Goal: Task Accomplishment & Management: Complete application form

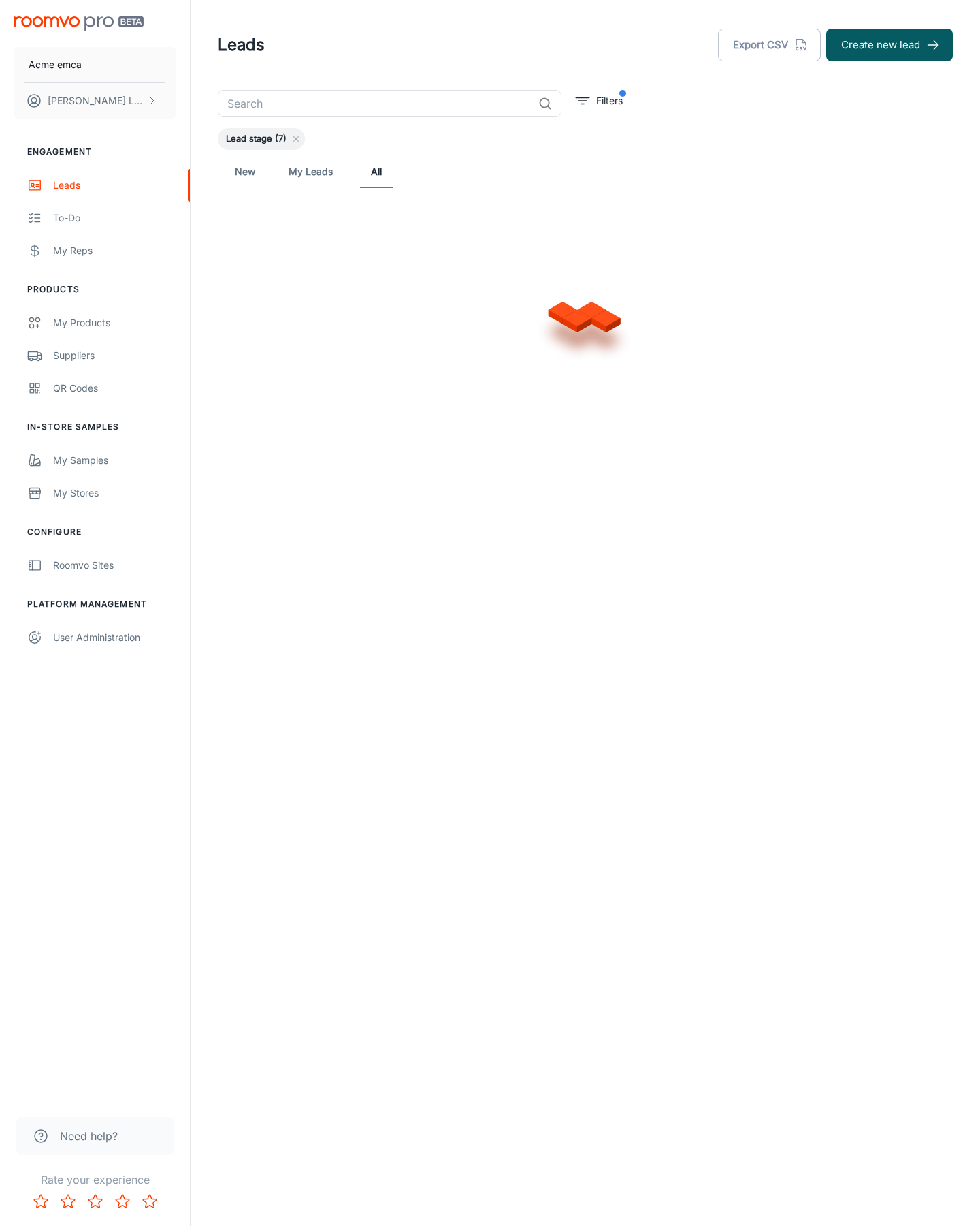
click at [889, 45] on button "Create new lead" at bounding box center [889, 45] width 126 height 33
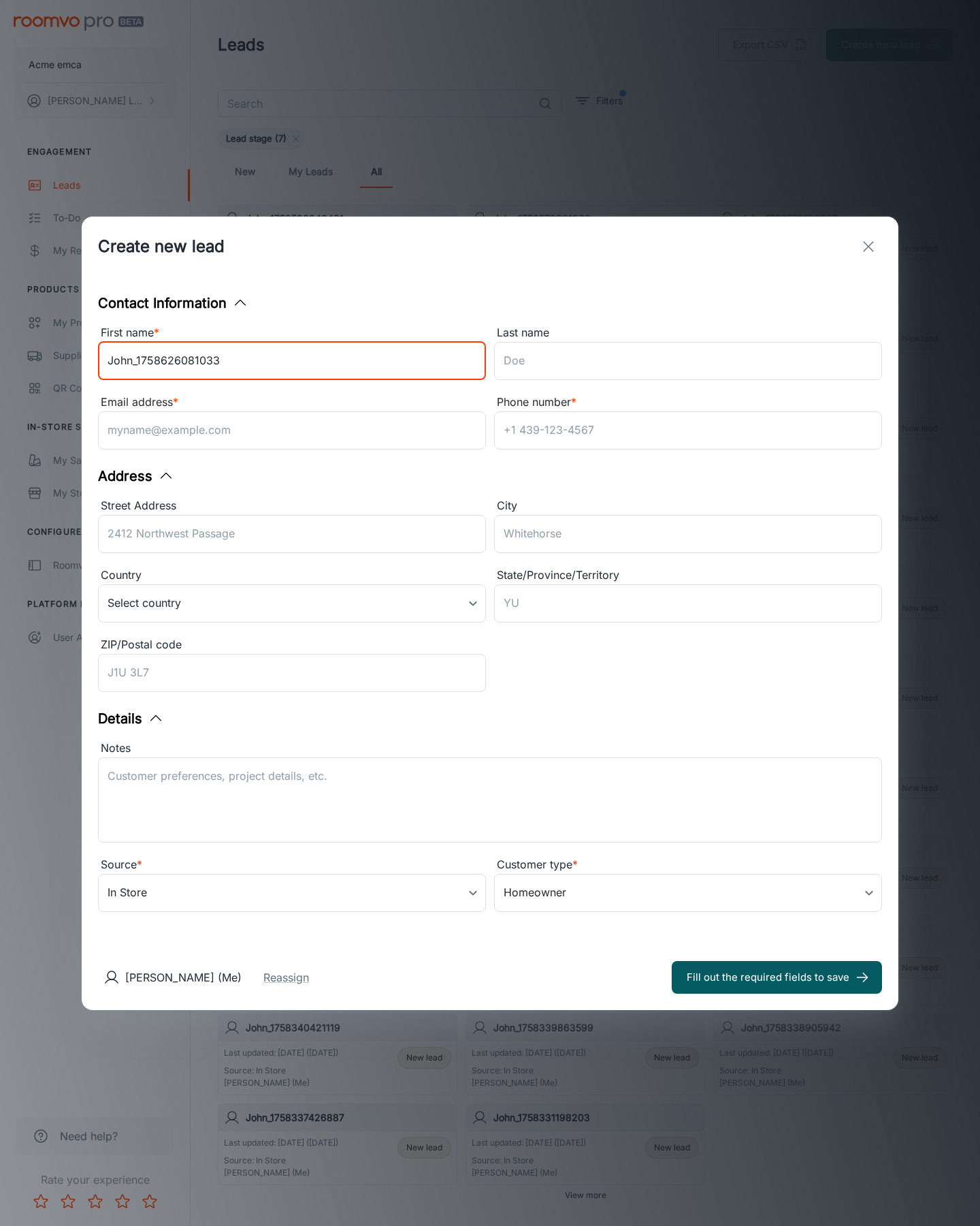
type input "John_1758626081033"
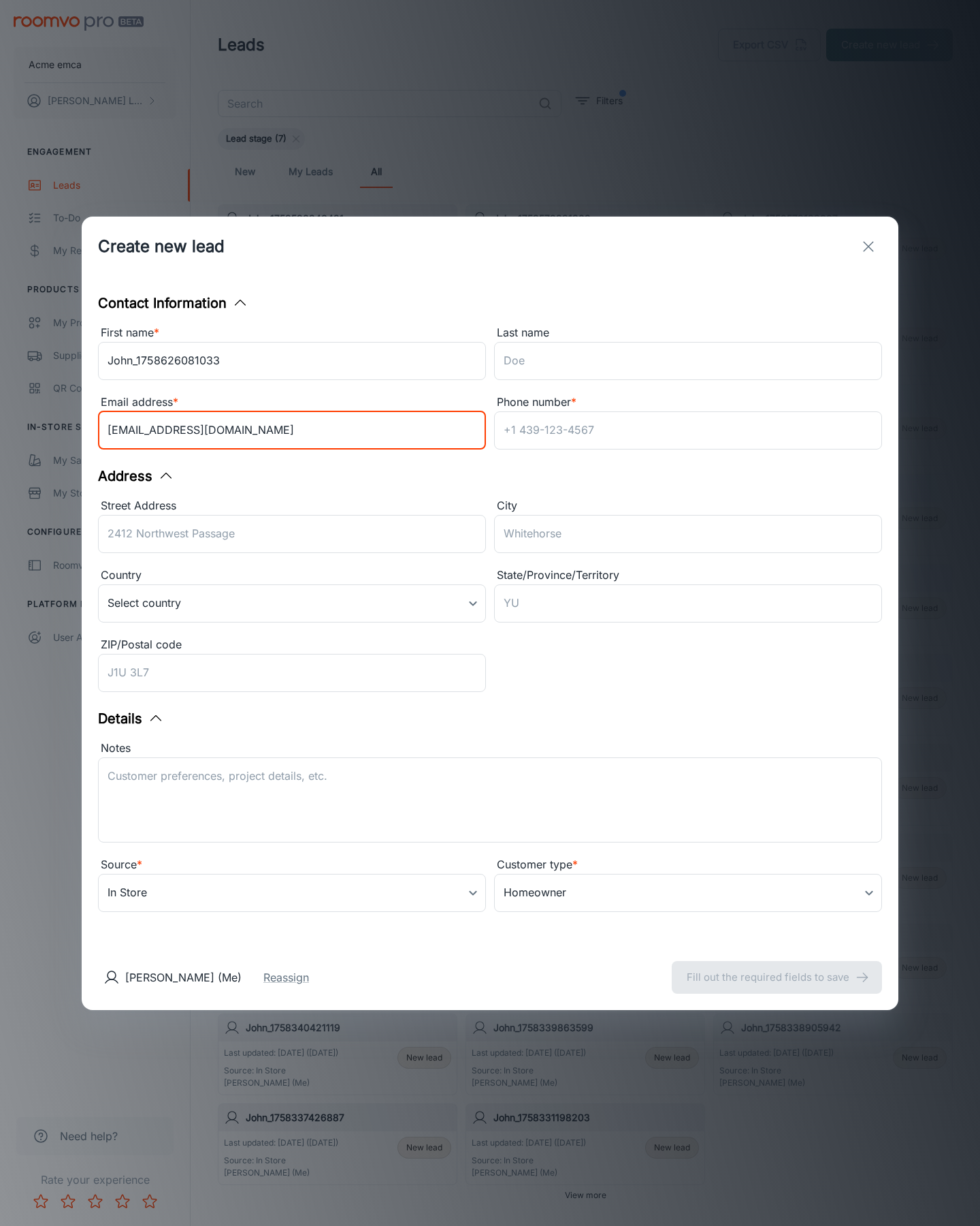
type input "[EMAIL_ADDRESS][DOMAIN_NAME]"
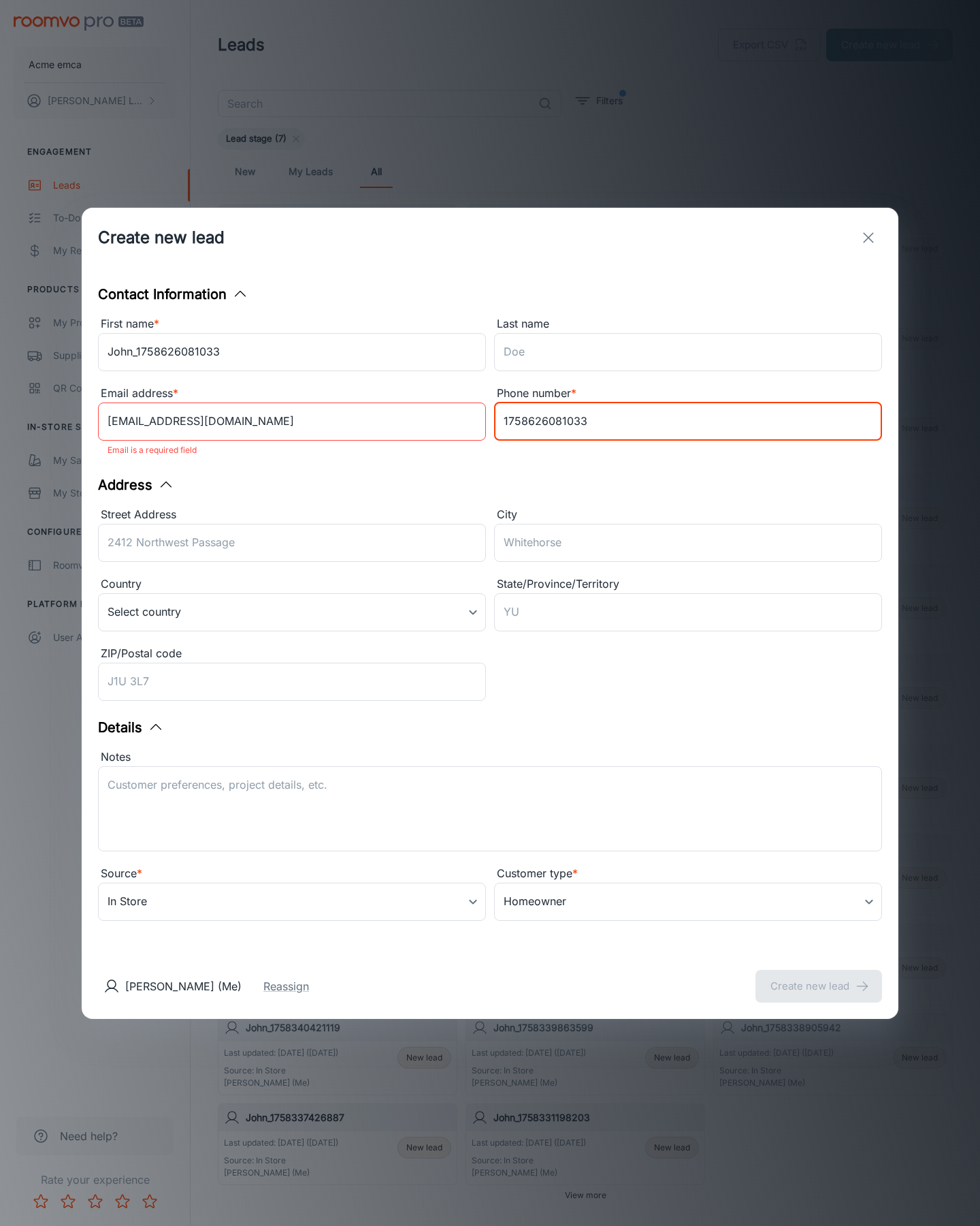
type input "1758626081033"
click at [819, 977] on button "Create new lead" at bounding box center [819, 986] width 126 height 33
